Goal: Information Seeking & Learning: Learn about a topic

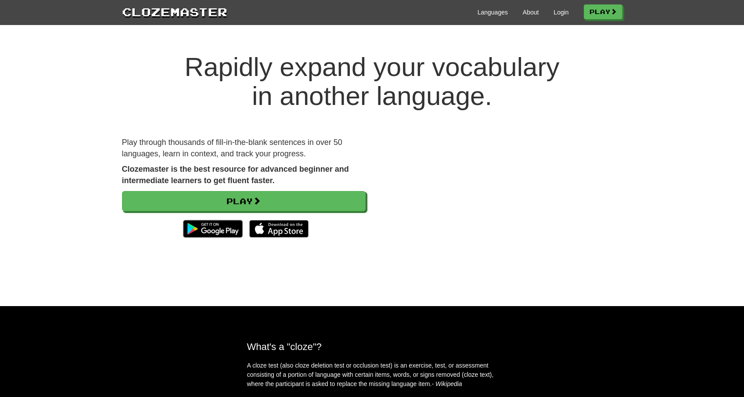
click at [586, 52] on div "Rapidly expand your vocabulary in another language. Play through thousands of f…" at bounding box center [372, 170] width 744 height 271
click at [591, 16] on link "Play" at bounding box center [604, 12] width 39 height 15
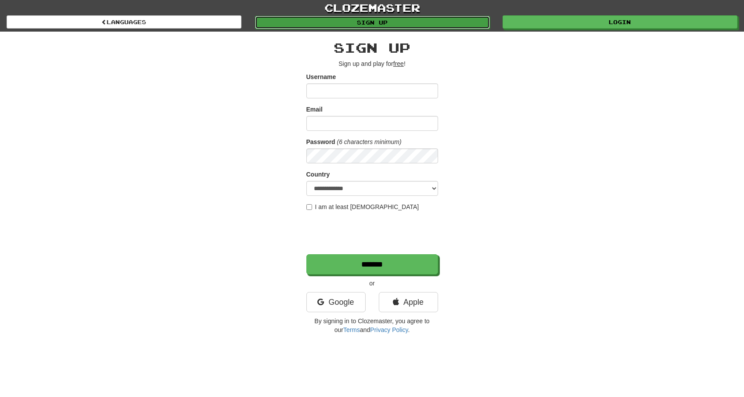
click at [421, 20] on link "Sign up" at bounding box center [372, 22] width 235 height 13
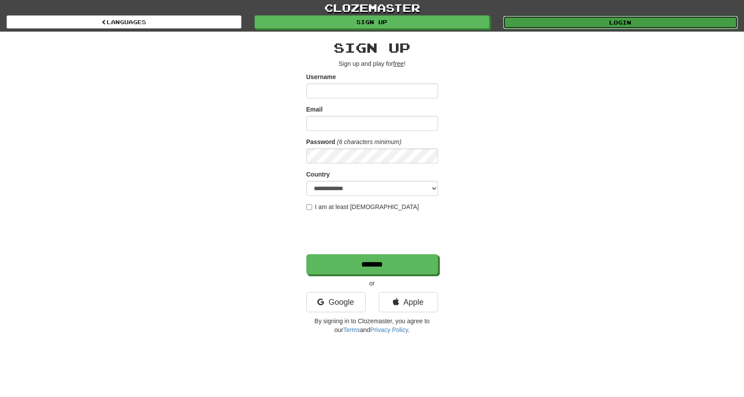
click at [510, 25] on link "Login" at bounding box center [620, 22] width 235 height 13
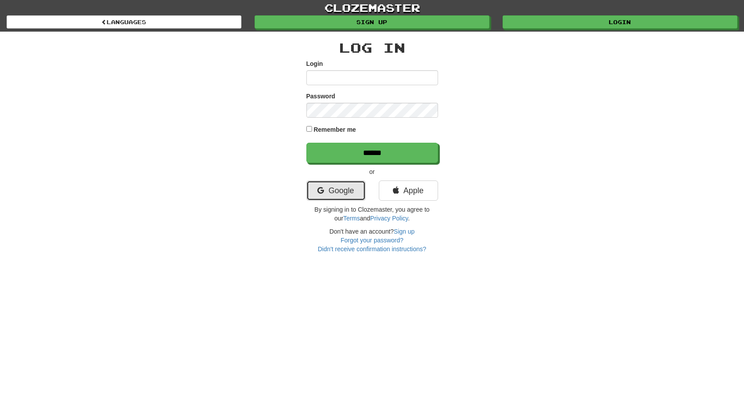
click at [345, 193] on link "Google" at bounding box center [336, 191] width 59 height 20
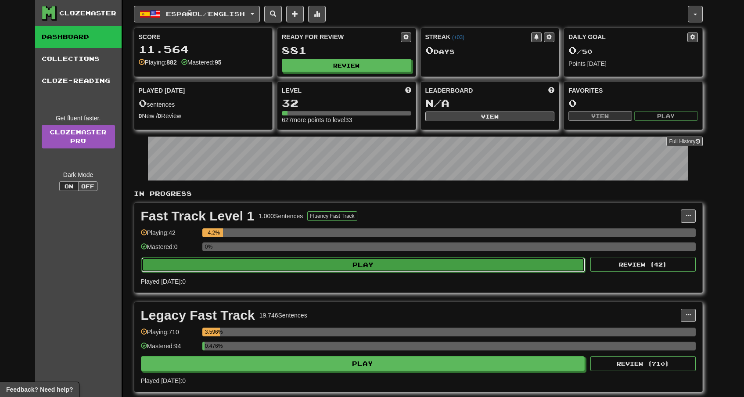
click at [312, 261] on button "Play" at bounding box center [363, 264] width 444 height 15
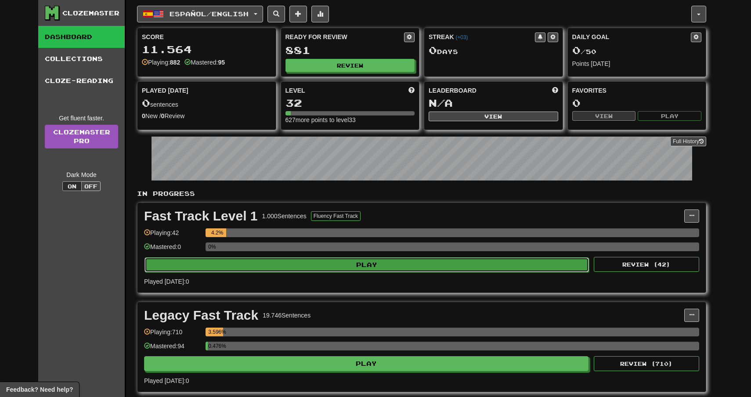
select select "**"
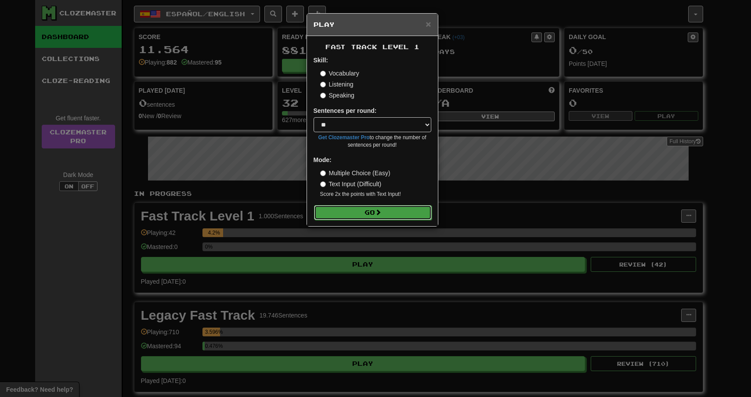
click at [358, 218] on button "Go" at bounding box center [373, 212] width 118 height 15
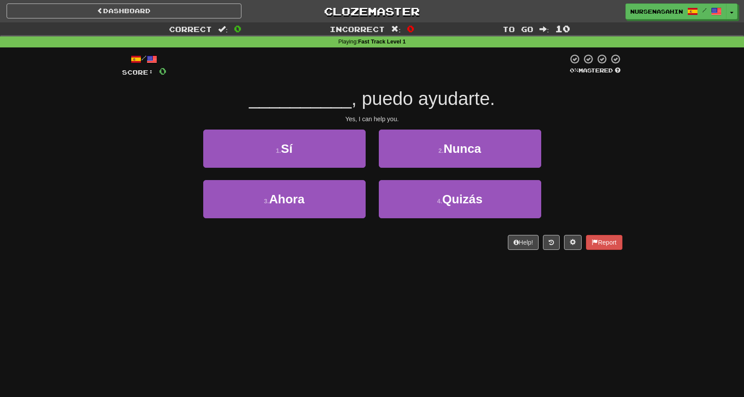
click at [375, 144] on div "2 . Nunca" at bounding box center [460, 155] width 176 height 51
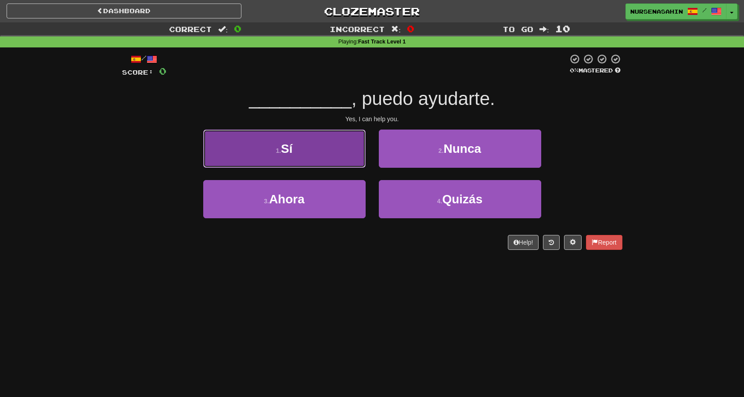
click at [352, 155] on button "1 . Sí" at bounding box center [284, 149] width 162 height 38
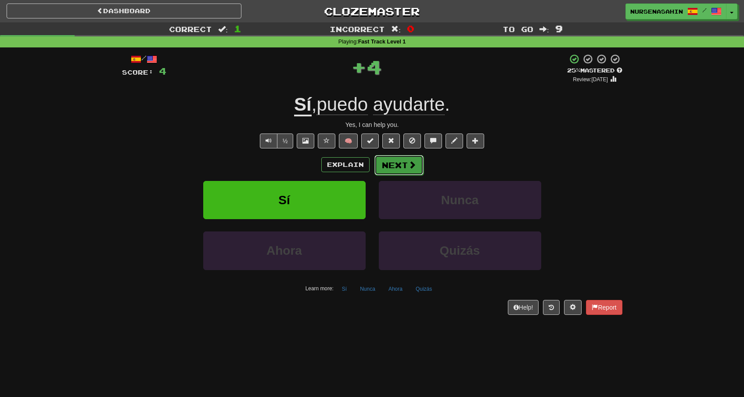
click at [392, 160] on button "Next" at bounding box center [399, 165] width 49 height 20
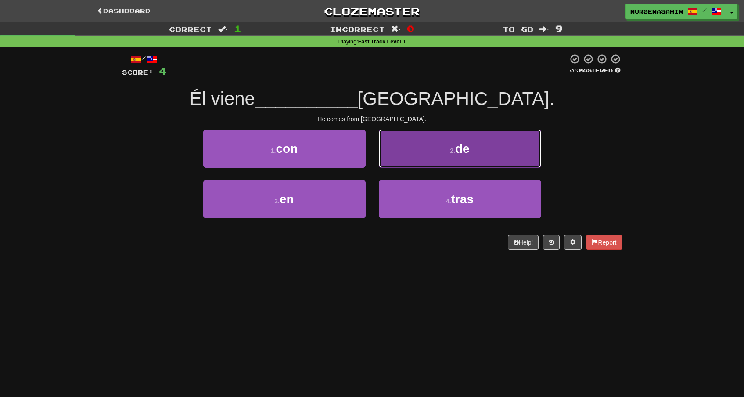
click at [422, 144] on button "2 . de" at bounding box center [460, 149] width 162 height 38
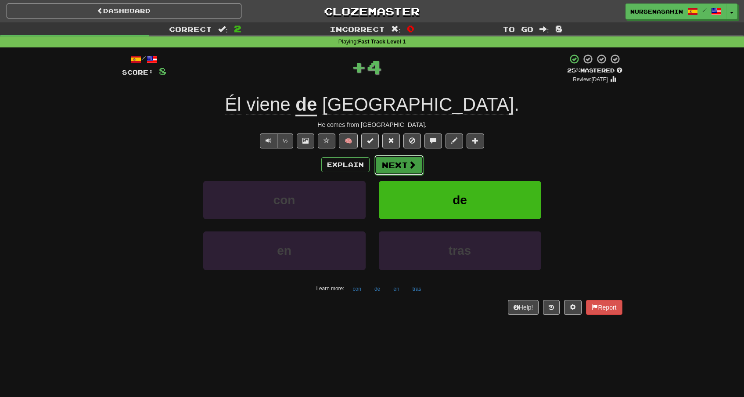
click at [389, 162] on button "Next" at bounding box center [399, 165] width 49 height 20
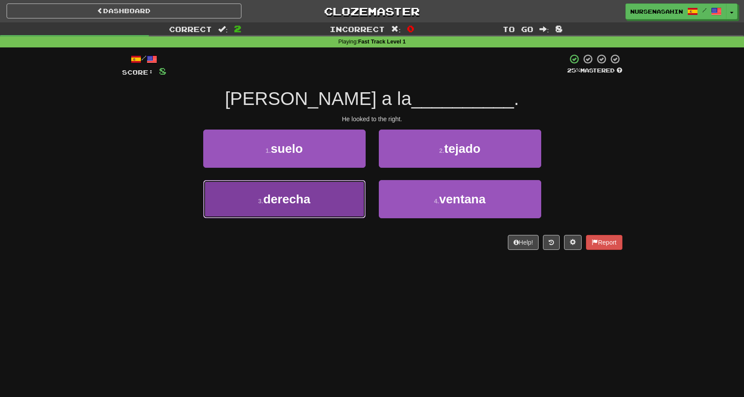
click at [329, 217] on button "3 . derecha" at bounding box center [284, 199] width 162 height 38
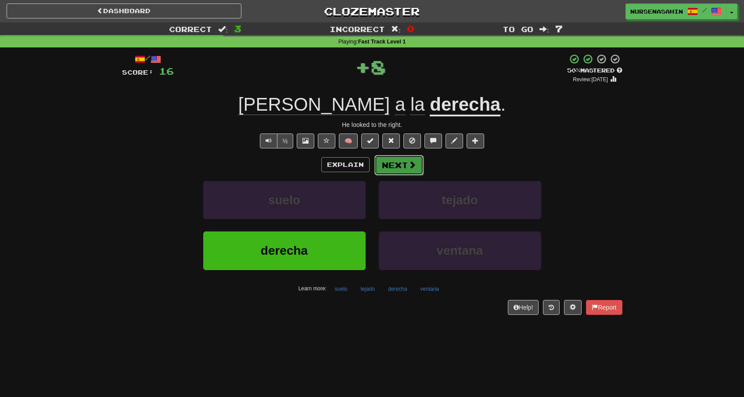
click at [388, 156] on button "Next" at bounding box center [399, 165] width 49 height 20
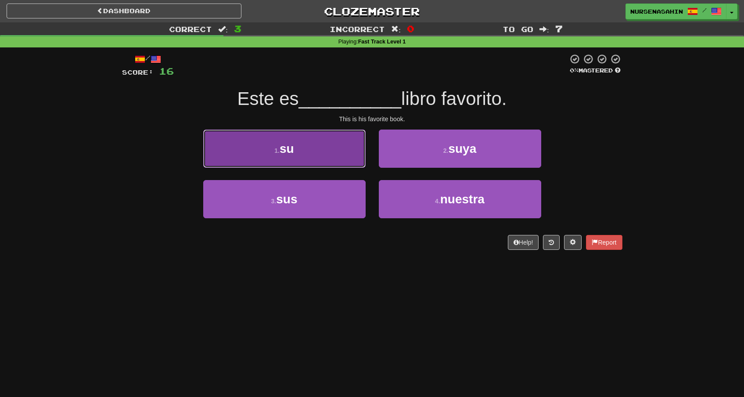
click at [352, 160] on button "1 . su" at bounding box center [284, 149] width 162 height 38
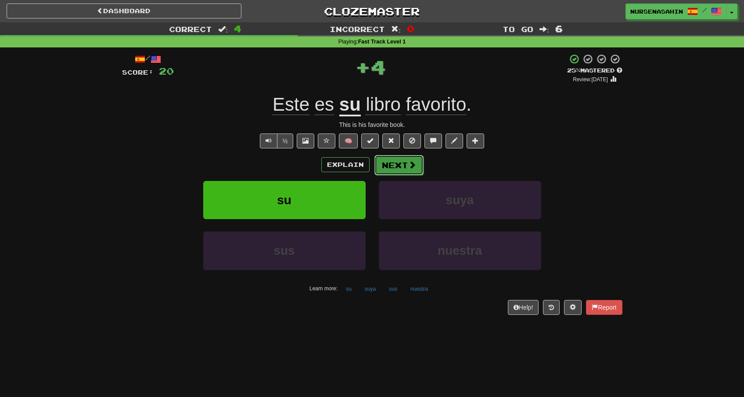
click at [404, 159] on button "Next" at bounding box center [399, 165] width 49 height 20
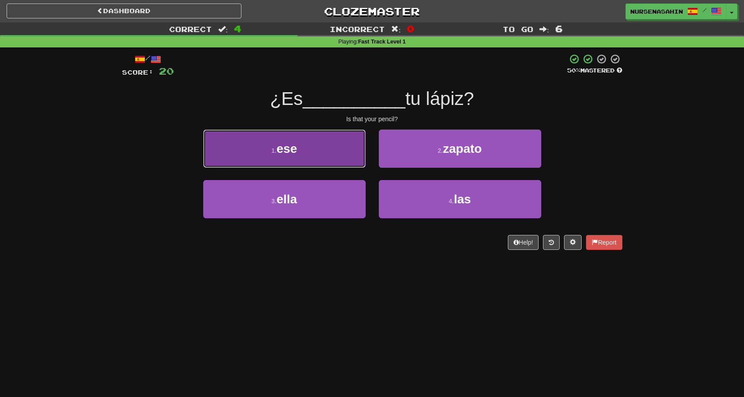
click at [336, 147] on button "1 . ese" at bounding box center [284, 149] width 162 height 38
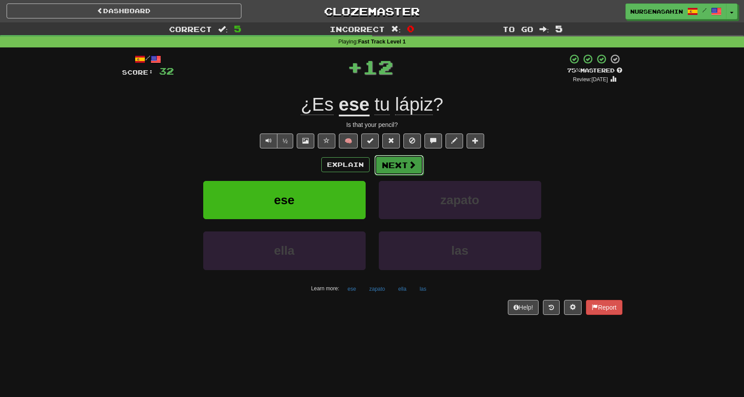
click at [381, 168] on button "Next" at bounding box center [399, 165] width 49 height 20
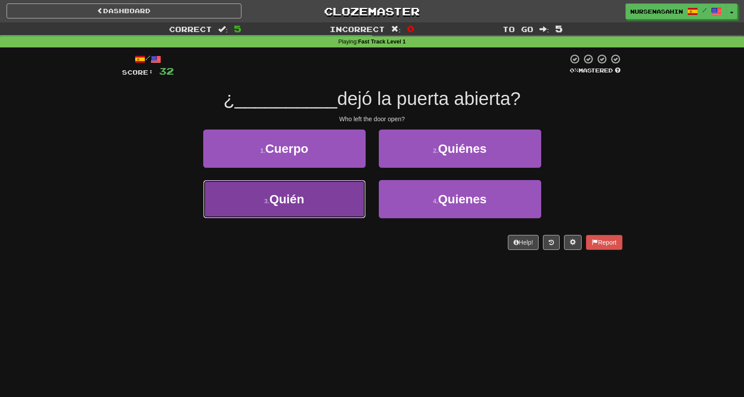
click at [312, 206] on button "3 . Quién" at bounding box center [284, 199] width 162 height 38
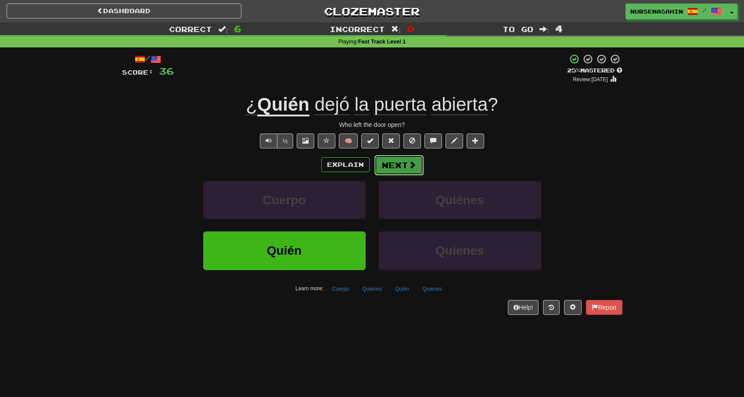
click at [380, 161] on button "Next" at bounding box center [399, 165] width 49 height 20
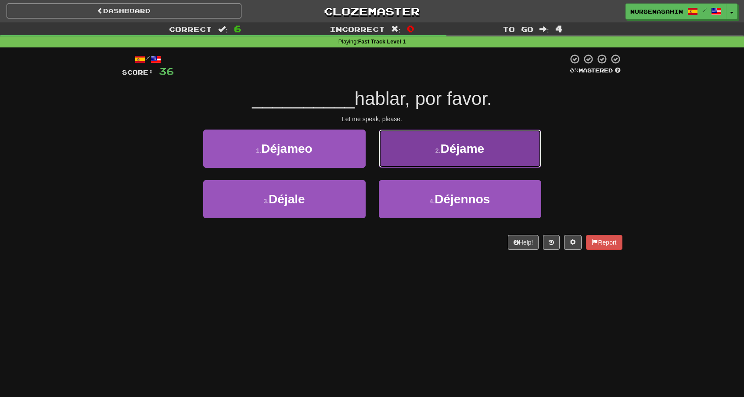
click at [424, 152] on button "2 . Déjame" at bounding box center [460, 149] width 162 height 38
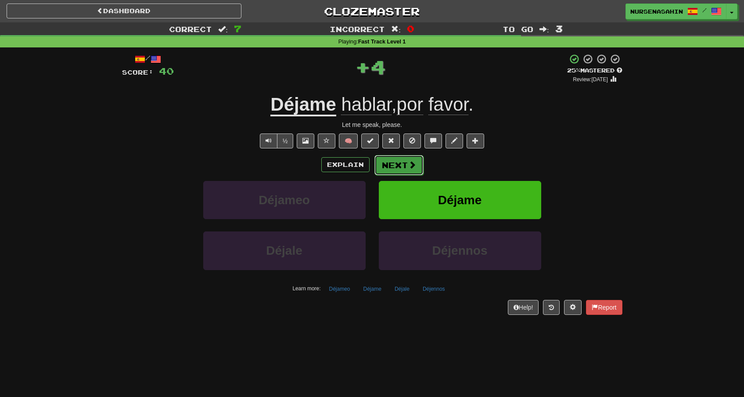
click at [387, 172] on button "Next" at bounding box center [399, 165] width 49 height 20
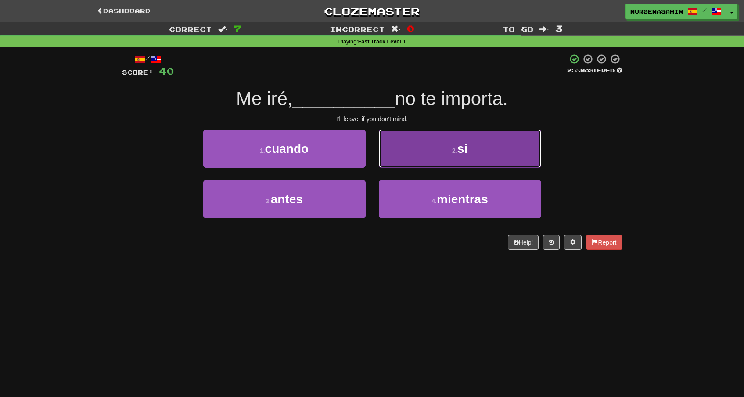
click at [432, 155] on button "2 . si" at bounding box center [460, 149] width 162 height 38
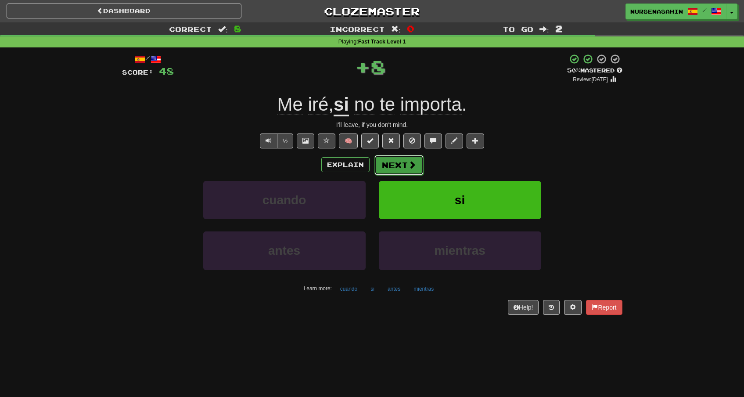
click at [406, 164] on button "Next" at bounding box center [399, 165] width 49 height 20
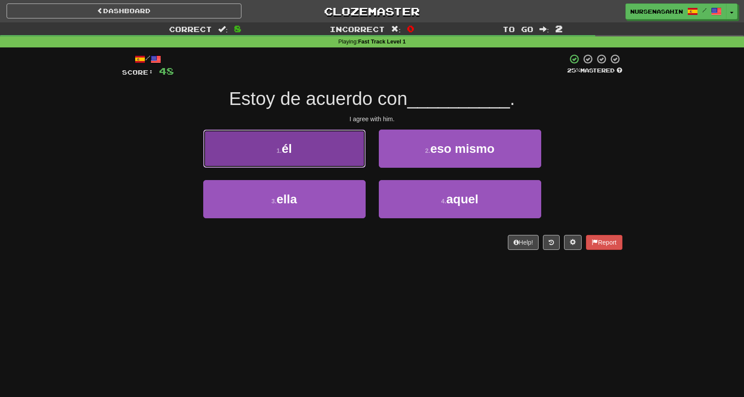
click at [352, 164] on button "1 . él" at bounding box center [284, 149] width 162 height 38
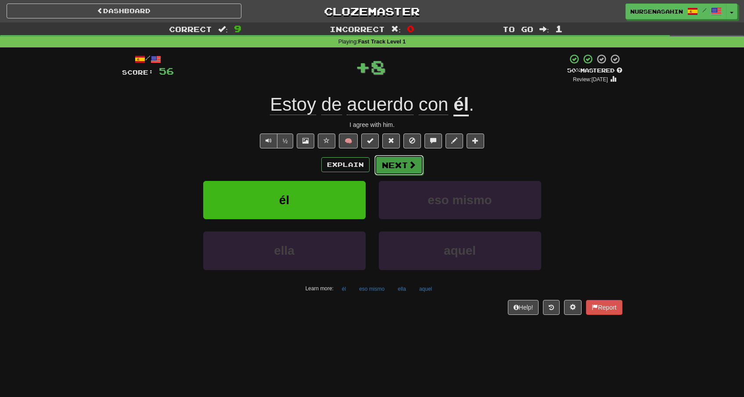
click at [394, 161] on button "Next" at bounding box center [399, 165] width 49 height 20
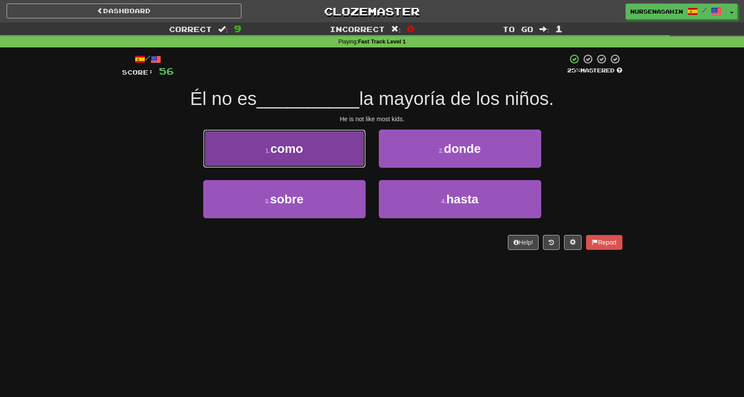
click at [332, 166] on button "1 . como" at bounding box center [284, 149] width 162 height 38
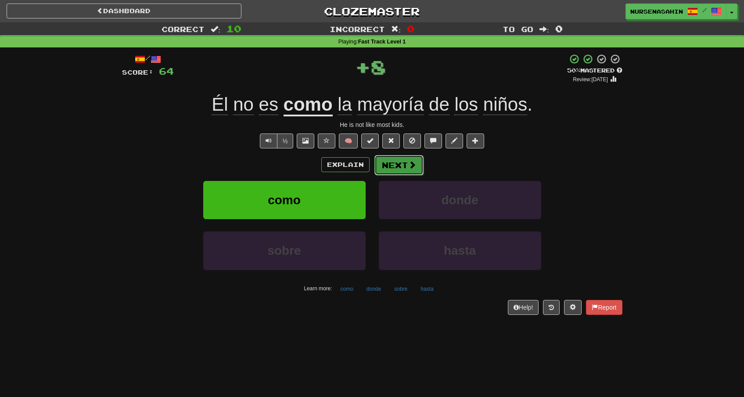
click at [394, 167] on button "Next" at bounding box center [399, 165] width 49 height 20
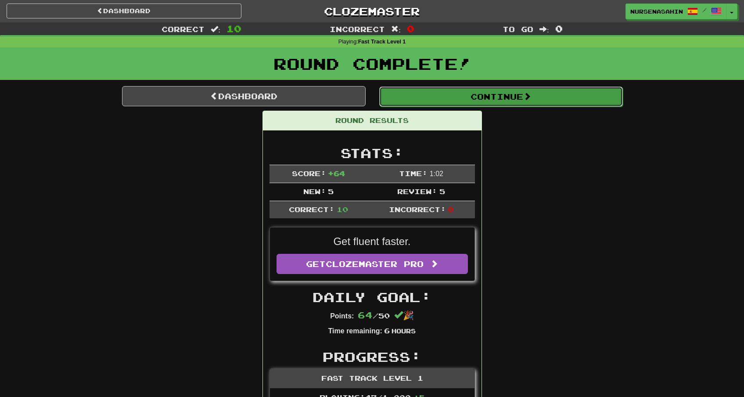
click at [467, 104] on button "Continue" at bounding box center [501, 97] width 244 height 20
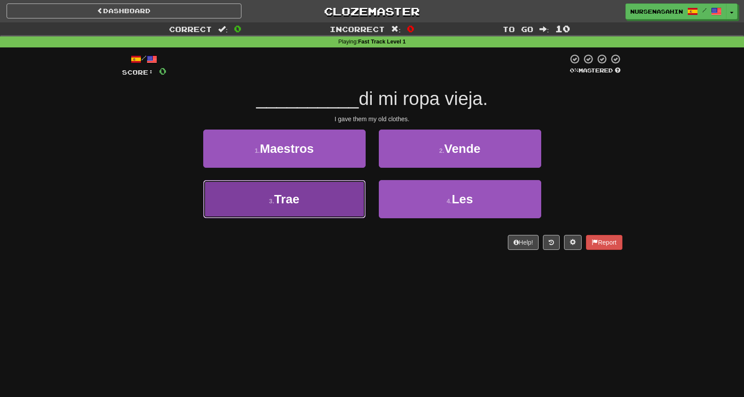
click at [325, 200] on button "3 . Trae" at bounding box center [284, 199] width 162 height 38
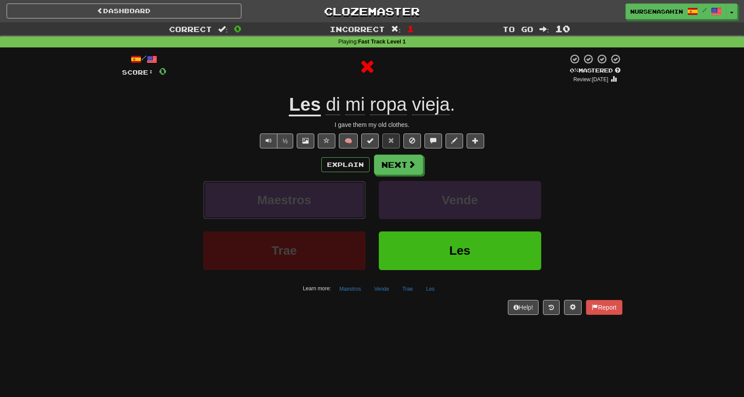
click at [325, 200] on button "Maestros" at bounding box center [284, 200] width 162 height 38
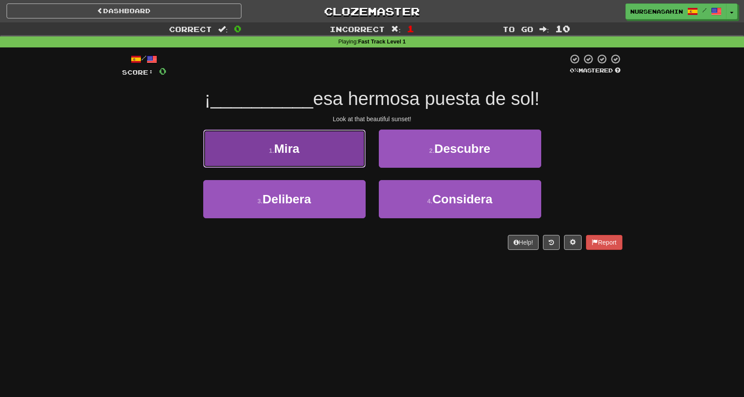
click at [333, 165] on button "1 . Mira" at bounding box center [284, 149] width 162 height 38
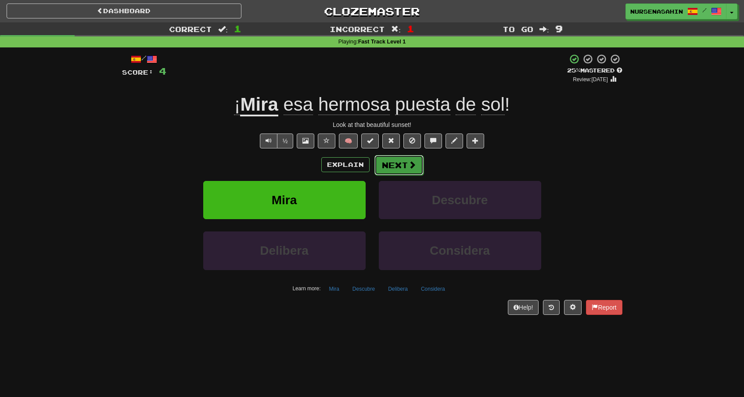
click at [391, 165] on button "Next" at bounding box center [399, 165] width 49 height 20
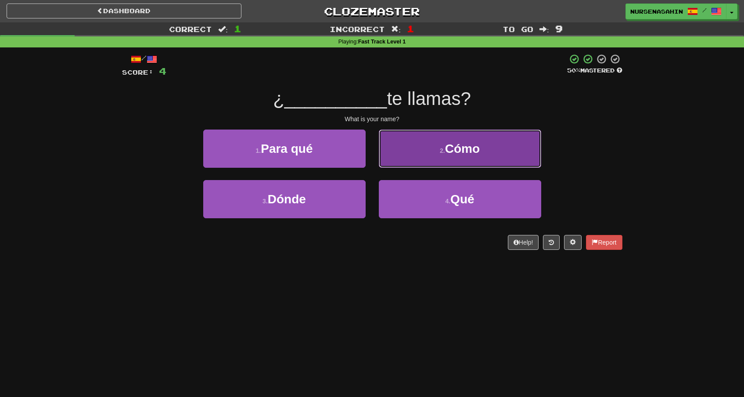
click at [411, 152] on button "2 . Cómo" at bounding box center [460, 149] width 162 height 38
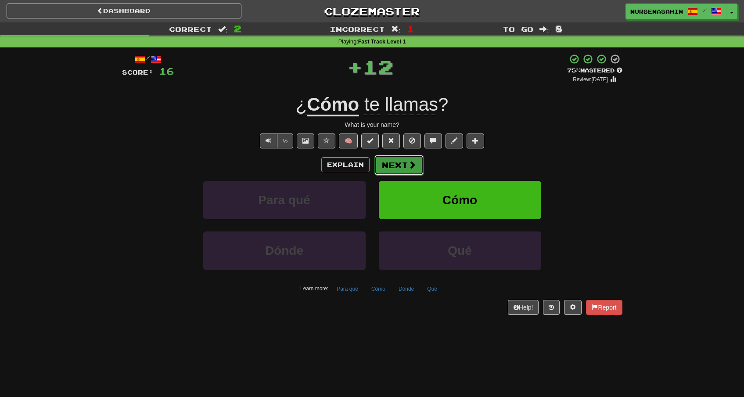
click at [402, 170] on button "Next" at bounding box center [399, 165] width 49 height 20
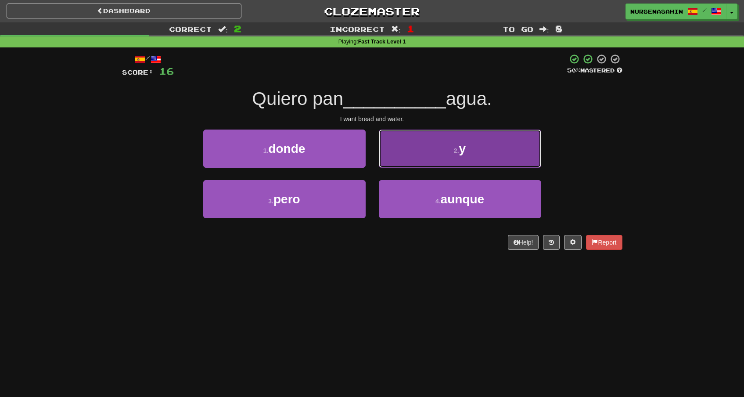
click at [429, 148] on button "2 . y" at bounding box center [460, 149] width 162 height 38
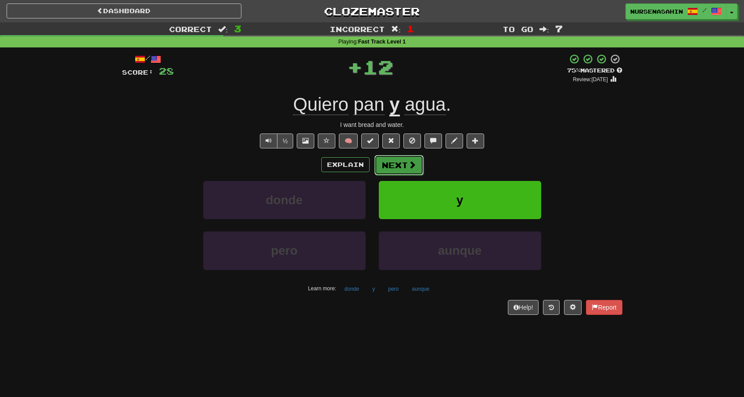
click at [413, 166] on span at bounding box center [412, 165] width 8 height 8
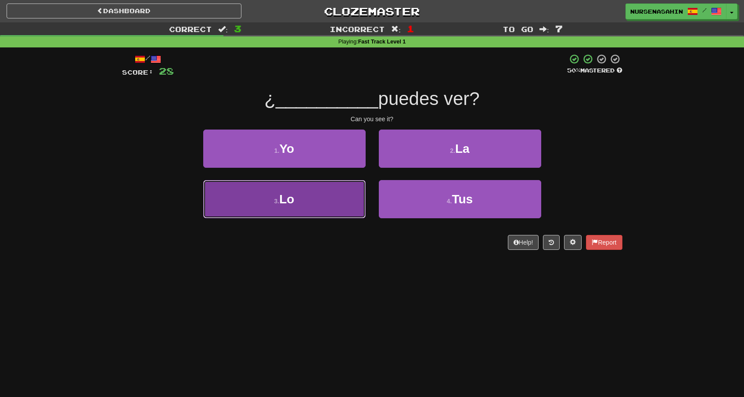
click at [339, 202] on button "3 . Lo" at bounding box center [284, 199] width 162 height 38
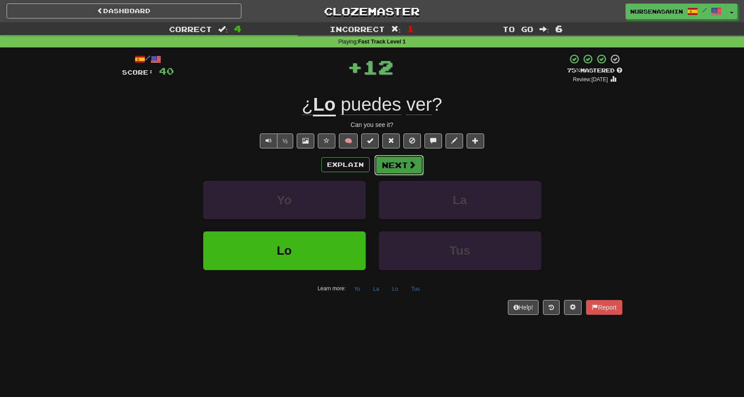
click at [390, 160] on button "Next" at bounding box center [399, 165] width 49 height 20
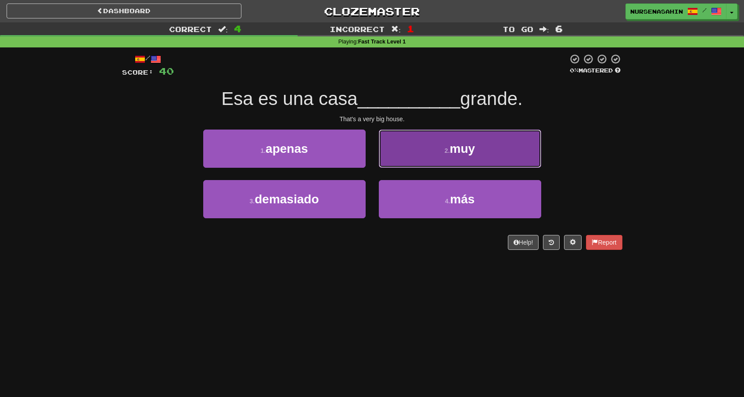
click at [398, 155] on button "2 . muy" at bounding box center [460, 149] width 162 height 38
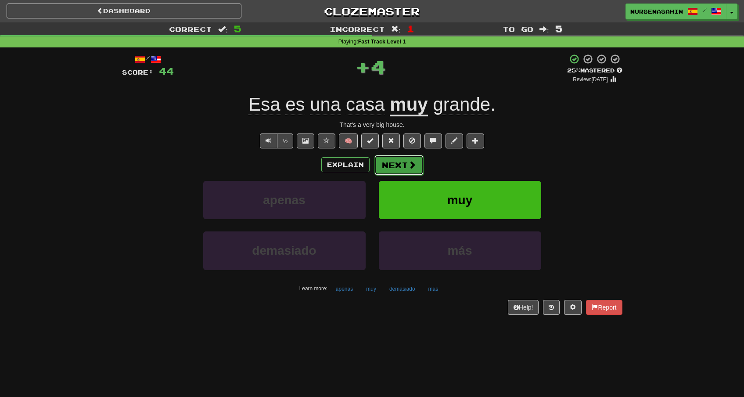
click at [415, 159] on button "Next" at bounding box center [399, 165] width 49 height 20
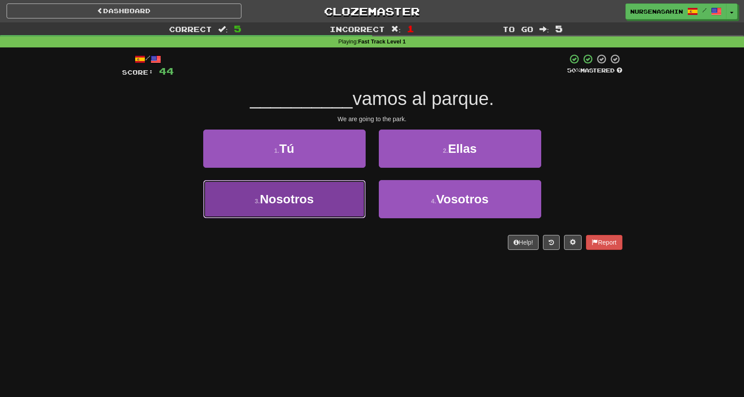
click at [325, 199] on button "3 . Nosotros" at bounding box center [284, 199] width 162 height 38
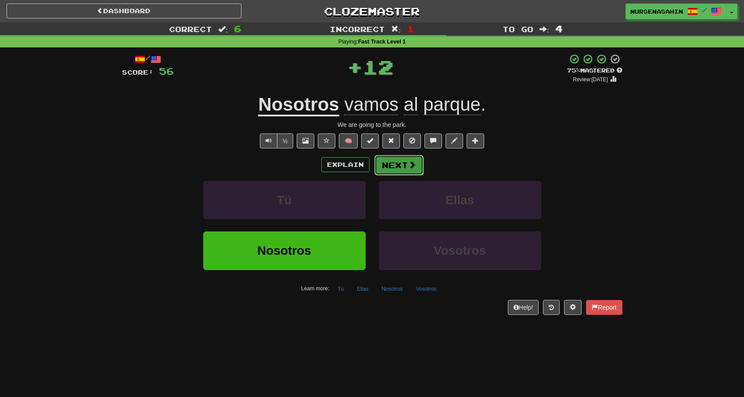
click at [396, 167] on button "Next" at bounding box center [399, 165] width 49 height 20
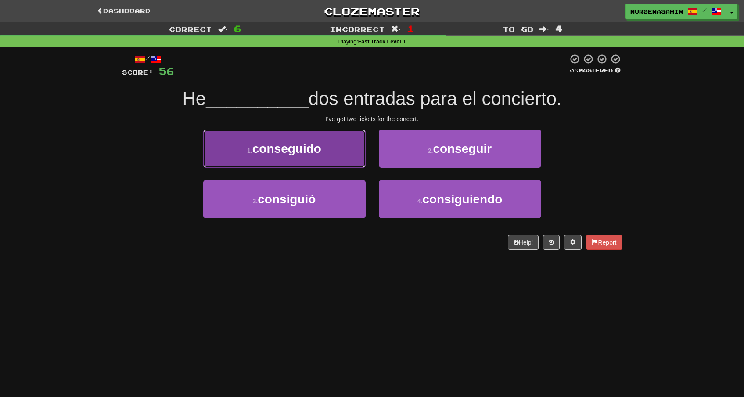
click at [354, 162] on button "1 . conseguido" at bounding box center [284, 149] width 162 height 38
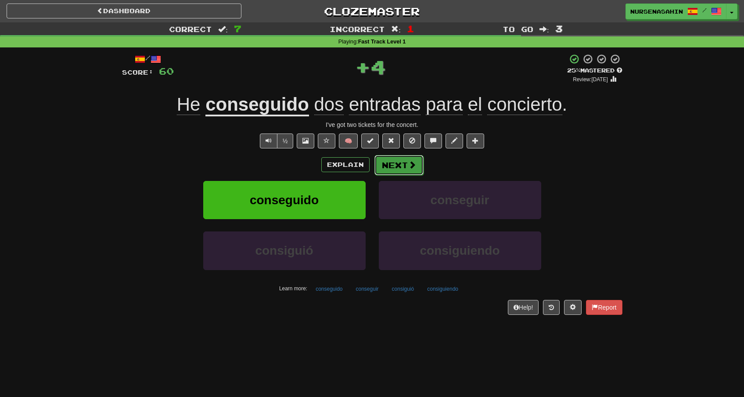
click at [395, 165] on button "Next" at bounding box center [399, 165] width 49 height 20
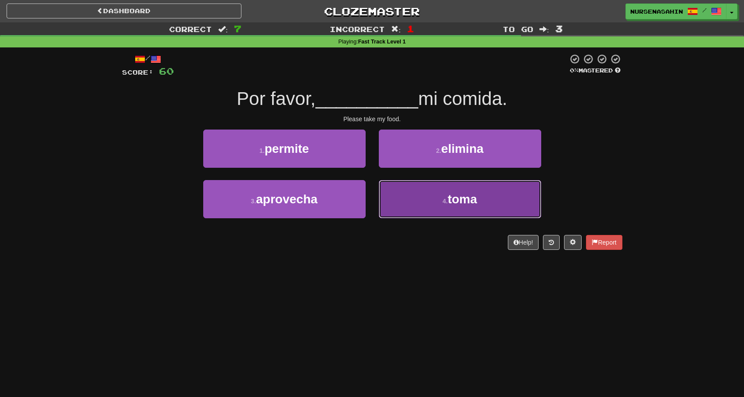
click at [406, 197] on button "4 . toma" at bounding box center [460, 199] width 162 height 38
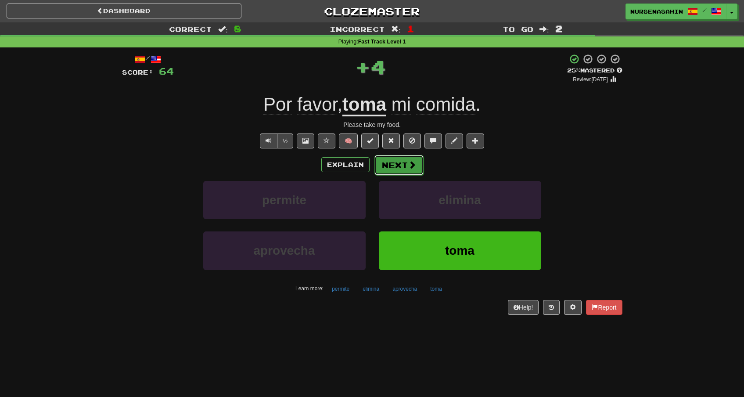
click at [410, 168] on span at bounding box center [412, 165] width 8 height 8
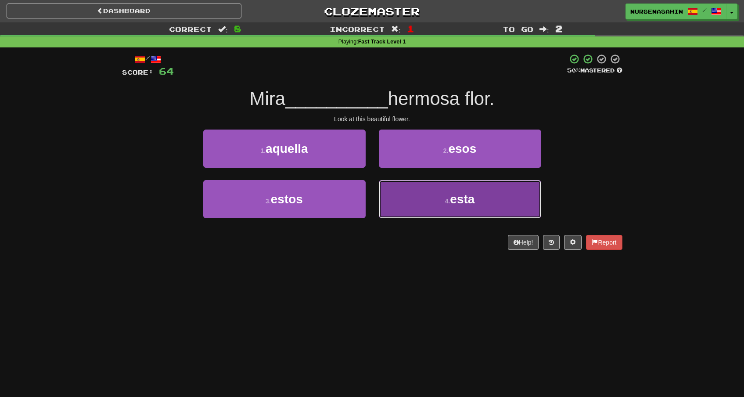
click at [426, 192] on button "4 . esta" at bounding box center [460, 199] width 162 height 38
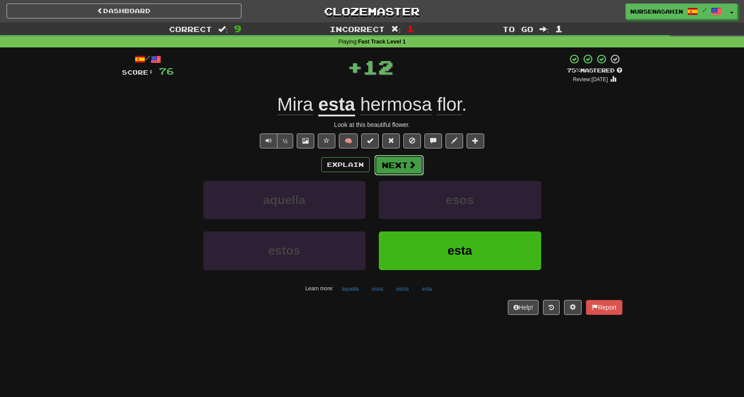
click at [401, 166] on button "Next" at bounding box center [399, 165] width 49 height 20
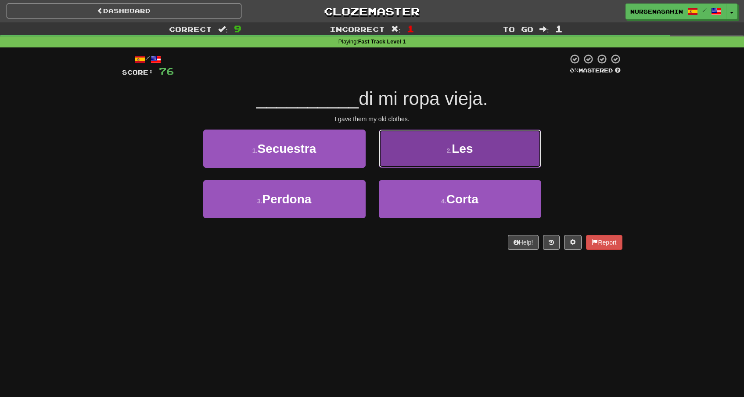
click at [427, 159] on button "2 . Les" at bounding box center [460, 149] width 162 height 38
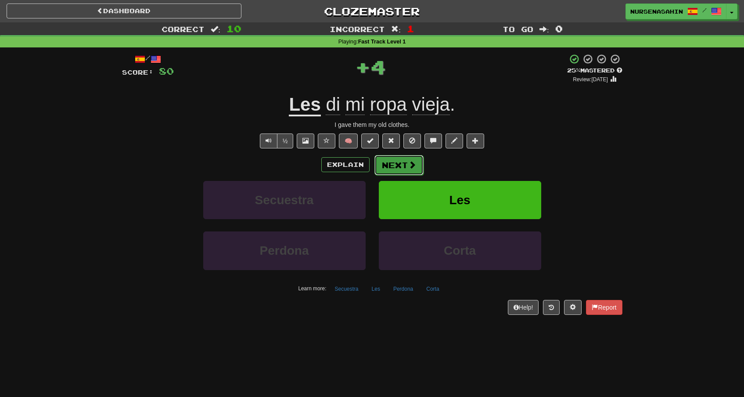
click at [414, 166] on span at bounding box center [412, 165] width 8 height 8
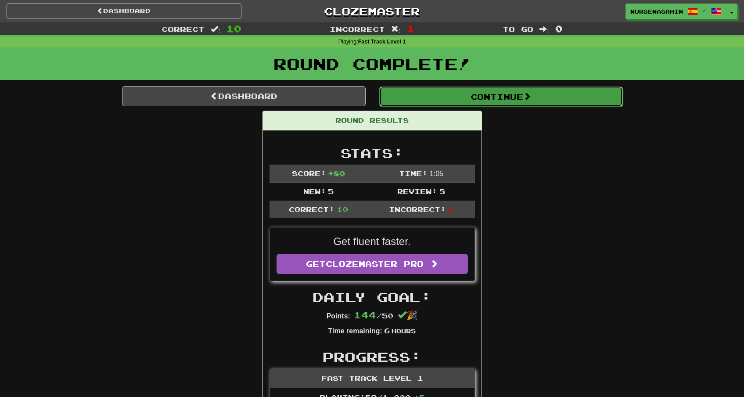
click at [426, 101] on button "Continue" at bounding box center [501, 97] width 244 height 20
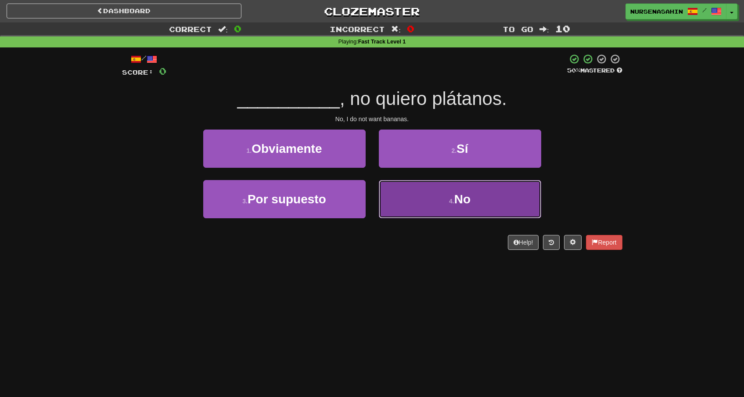
click at [409, 199] on button "4 . No" at bounding box center [460, 199] width 162 height 38
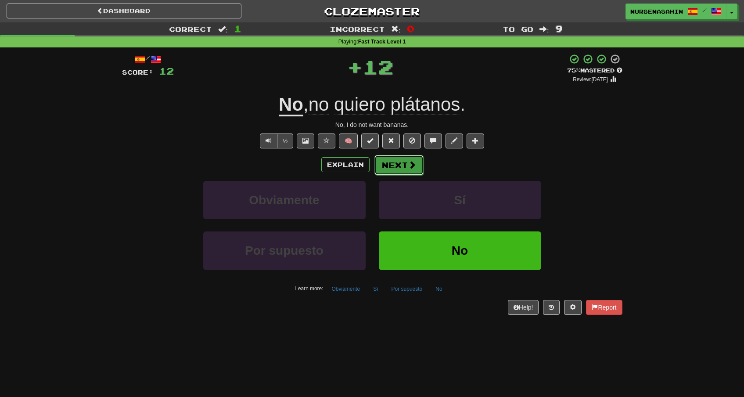
click at [401, 169] on button "Next" at bounding box center [399, 165] width 49 height 20
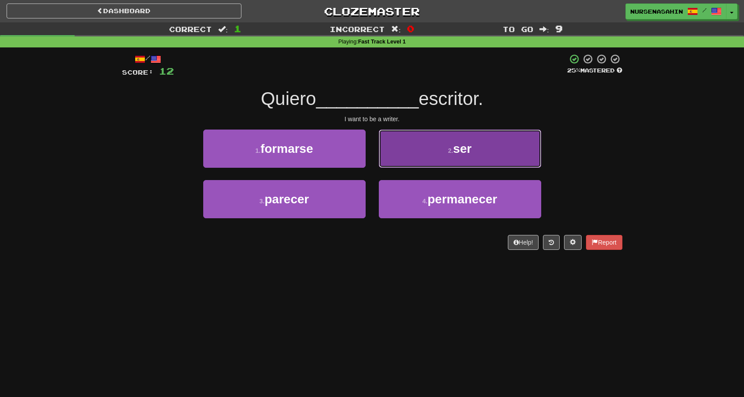
click at [405, 162] on button "2 . ser" at bounding box center [460, 149] width 162 height 38
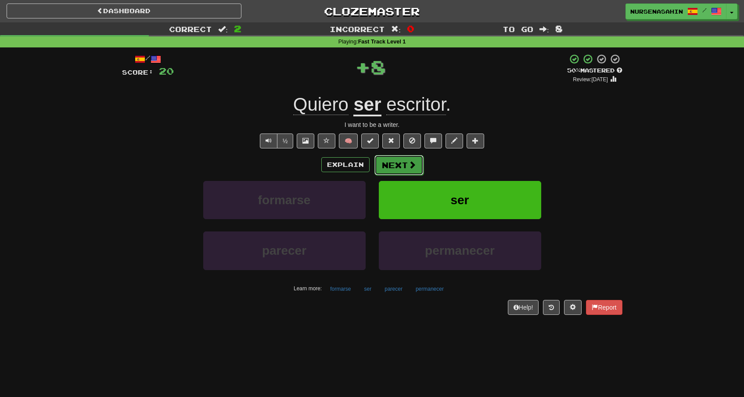
click at [387, 168] on button "Next" at bounding box center [399, 165] width 49 height 20
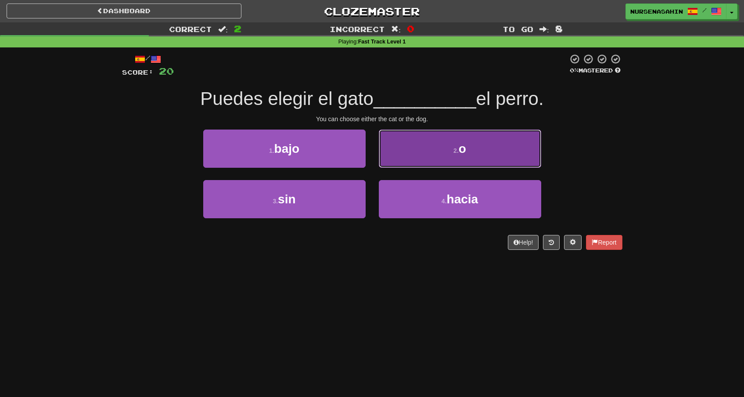
click at [408, 159] on button "2 . o" at bounding box center [460, 149] width 162 height 38
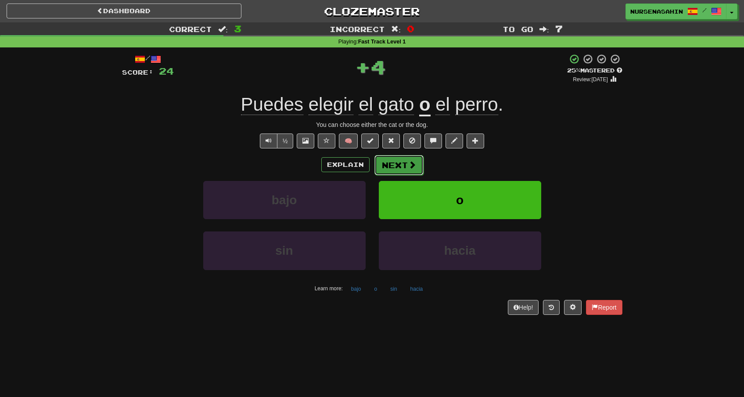
click at [411, 165] on span at bounding box center [412, 165] width 8 height 8
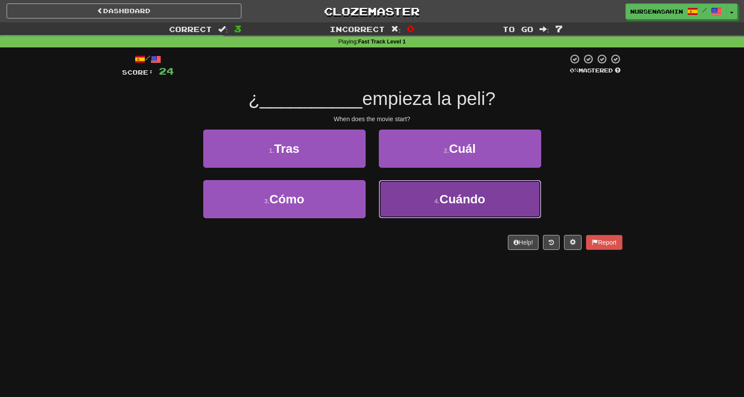
click at [414, 195] on button "4 . Cuándo" at bounding box center [460, 199] width 162 height 38
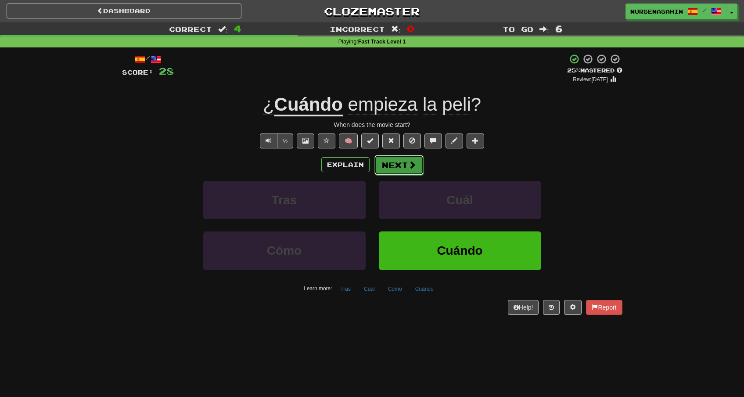
click at [410, 172] on button "Next" at bounding box center [399, 165] width 49 height 20
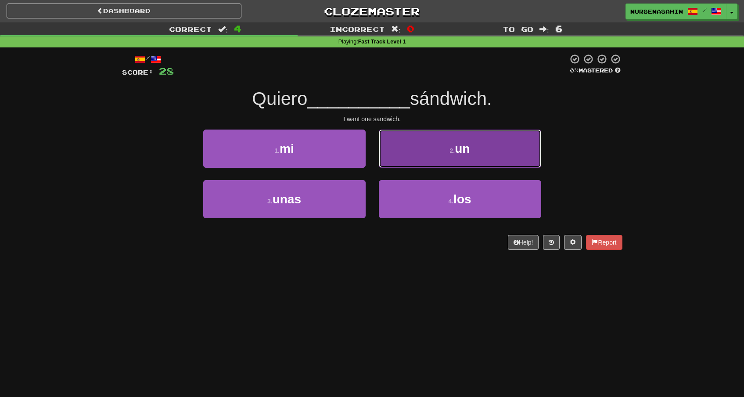
click at [422, 155] on button "2 . un" at bounding box center [460, 149] width 162 height 38
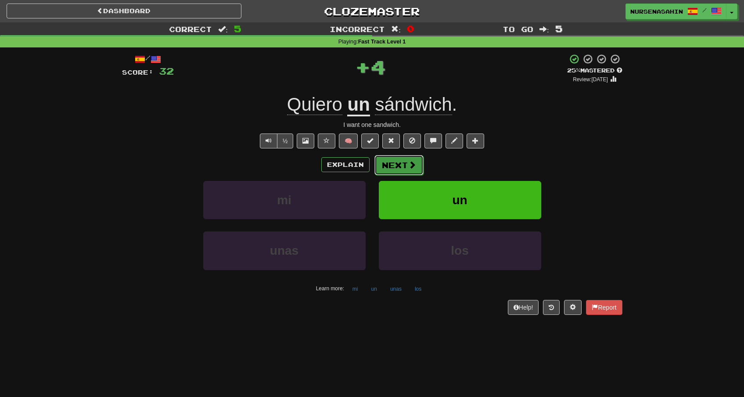
click at [414, 162] on span at bounding box center [412, 165] width 8 height 8
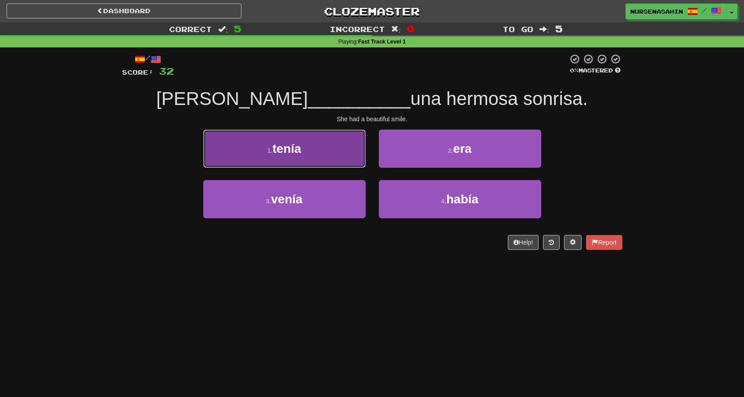
click at [356, 163] on button "1 . tenía" at bounding box center [284, 149] width 162 height 38
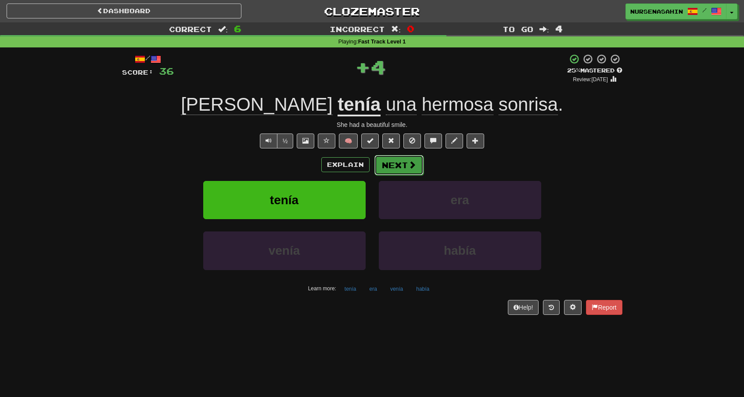
click at [386, 168] on button "Next" at bounding box center [399, 165] width 49 height 20
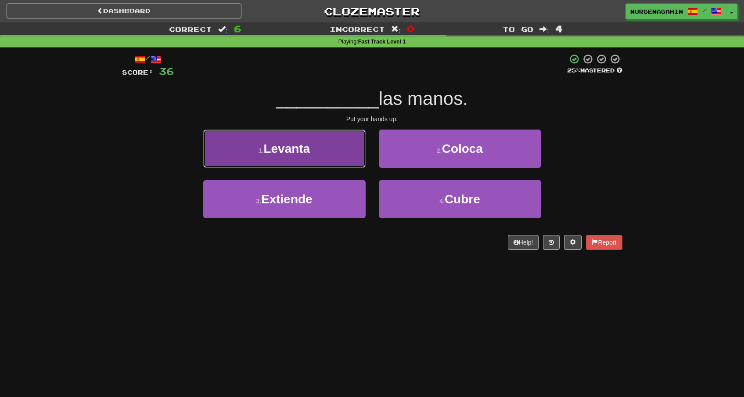
click at [352, 160] on button "1 . Levanta" at bounding box center [284, 149] width 162 height 38
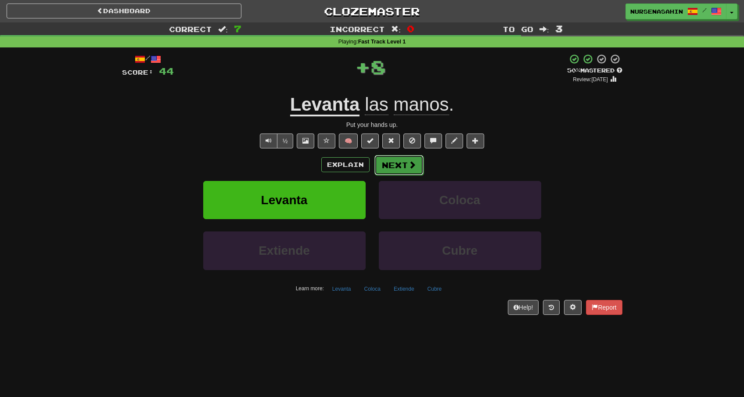
click at [393, 162] on button "Next" at bounding box center [399, 165] width 49 height 20
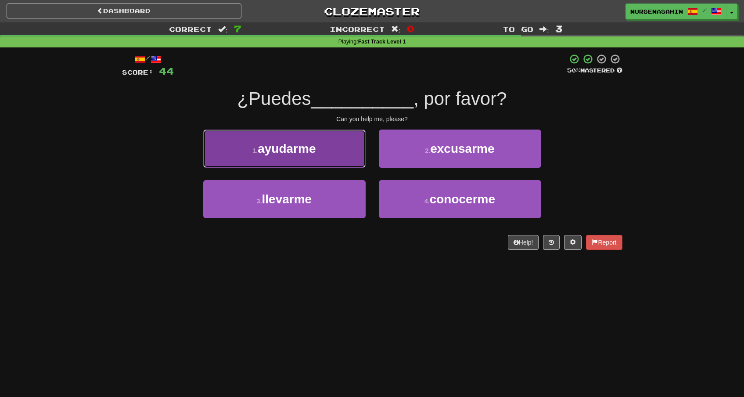
click at [336, 164] on button "1 . ayudarme" at bounding box center [284, 149] width 162 height 38
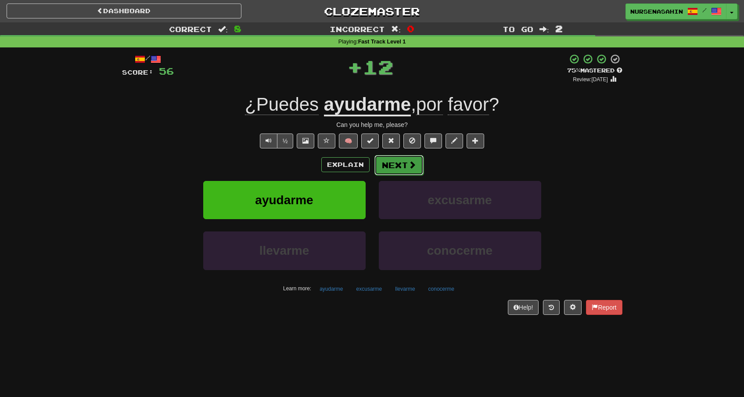
click at [379, 165] on button "Next" at bounding box center [399, 165] width 49 height 20
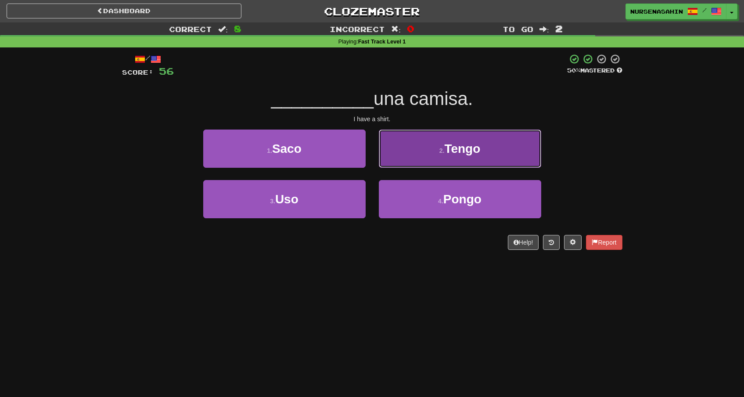
click at [419, 157] on button "2 . Tengo" at bounding box center [460, 149] width 162 height 38
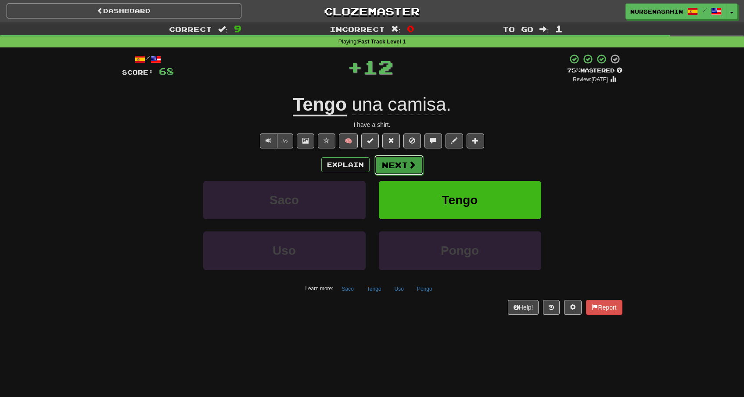
click at [393, 169] on button "Next" at bounding box center [399, 165] width 49 height 20
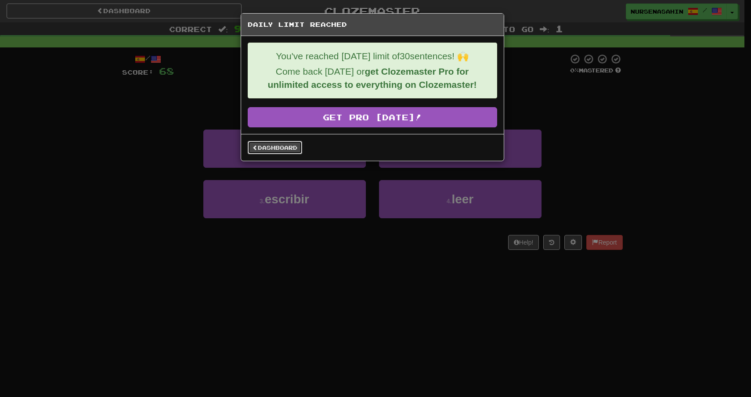
click at [289, 152] on link "Dashboard" at bounding box center [275, 147] width 54 height 13
